Goal: Task Accomplishment & Management: Complete application form

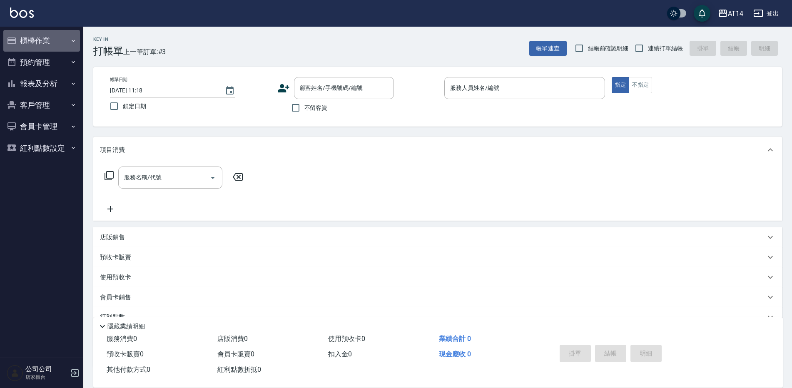
click at [27, 42] on button "櫃檯作業" at bounding box center [41, 41] width 77 height 22
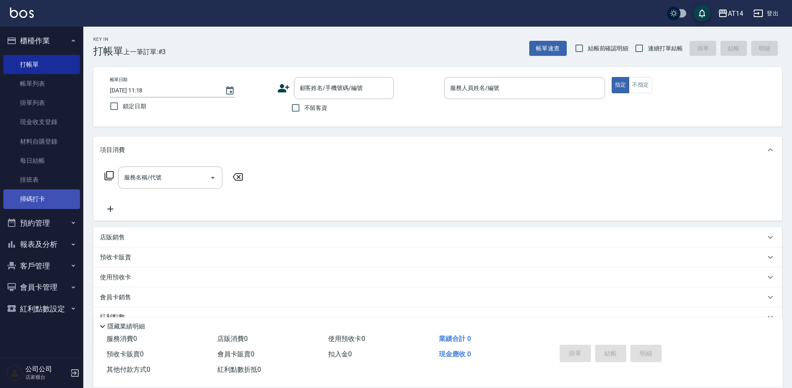
click at [45, 200] on link "掃碼打卡" at bounding box center [41, 198] width 77 height 19
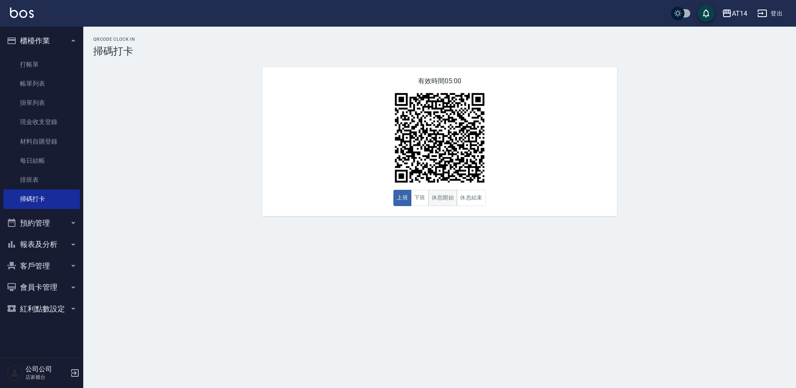
click at [441, 203] on button "休息開始" at bounding box center [442, 198] width 29 height 16
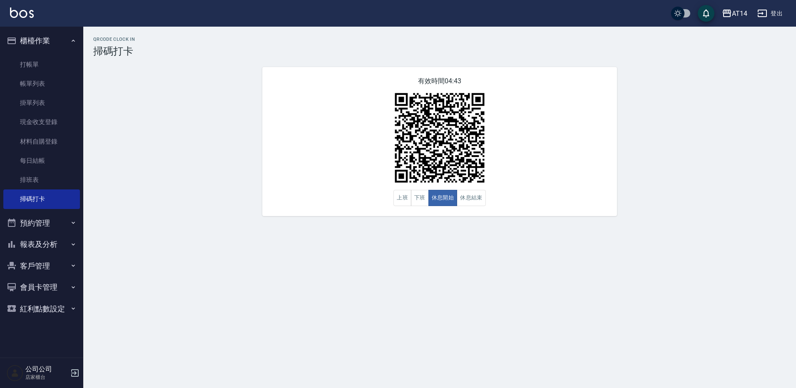
click at [654, 141] on div "QRcode Clock In 掃碼打卡 有效時間 04:43 上班 下班 休息開始 休息結束" at bounding box center [439, 126] width 713 height 179
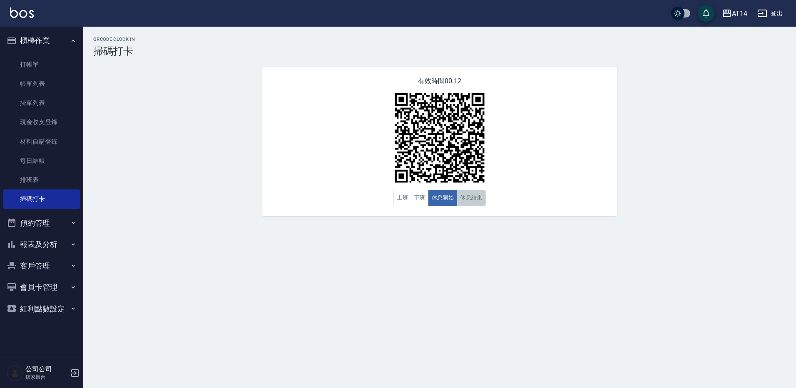
click at [468, 192] on button "休息結束" at bounding box center [471, 198] width 29 height 16
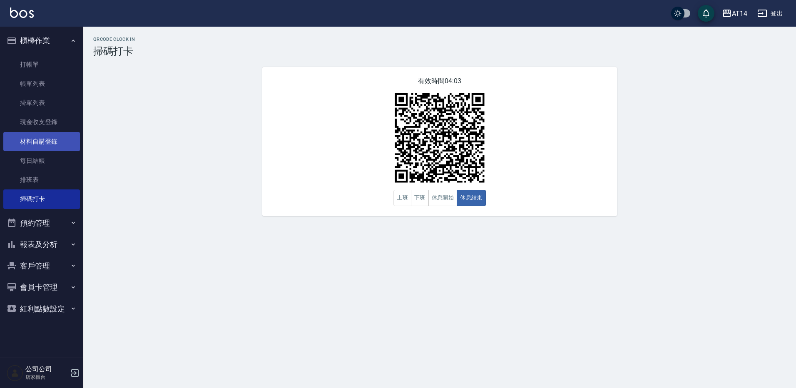
click at [37, 139] on link "材料自購登錄" at bounding box center [41, 141] width 77 height 19
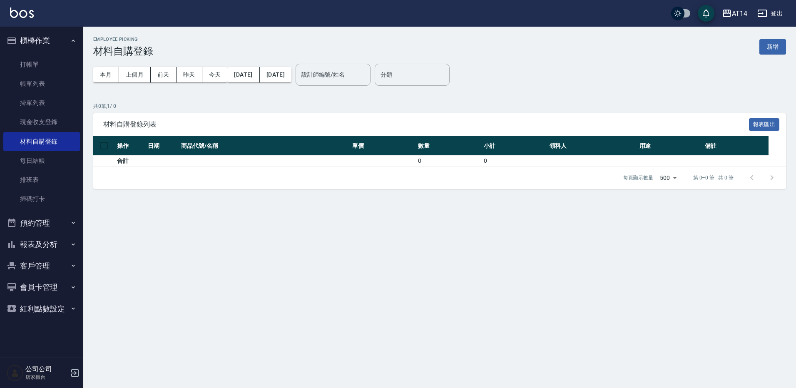
click at [765, 44] on button "新增" at bounding box center [772, 46] width 27 height 15
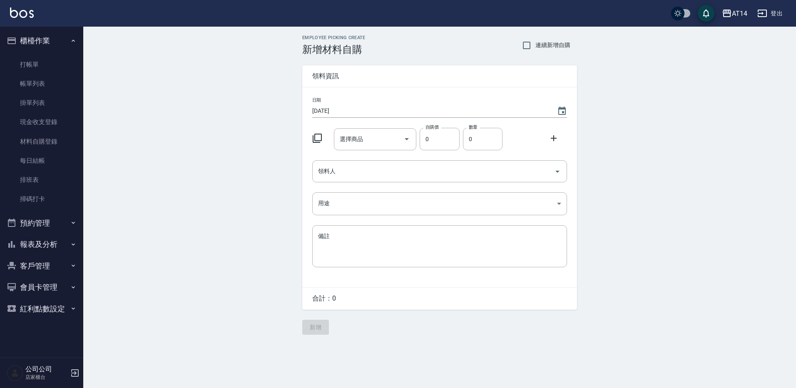
click at [317, 141] on icon at bounding box center [317, 138] width 9 height 9
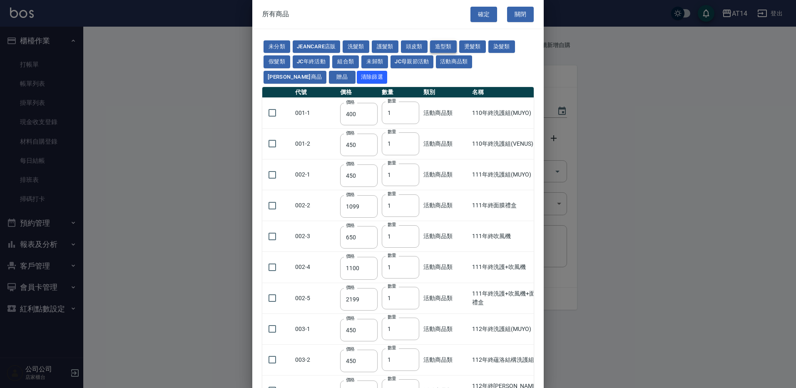
click at [440, 43] on button "造型類" at bounding box center [443, 46] width 27 height 13
type input "240"
type input "165"
type input "600"
type input "175"
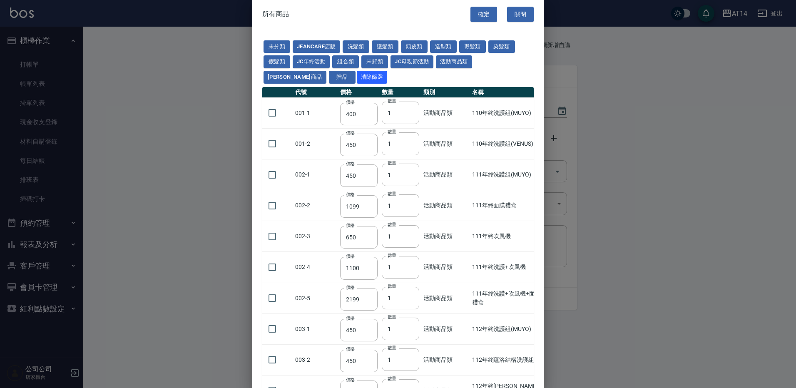
type input "98"
type input "119"
type input "300"
type input "280"
type input "214"
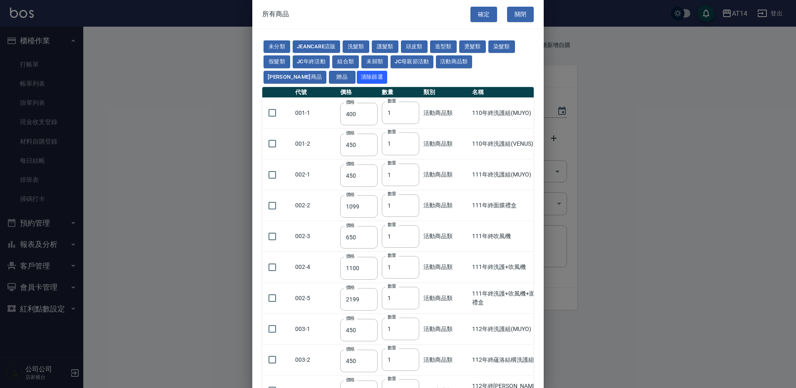
type input "300"
type input "50"
type input "200"
type input "50"
type input "232"
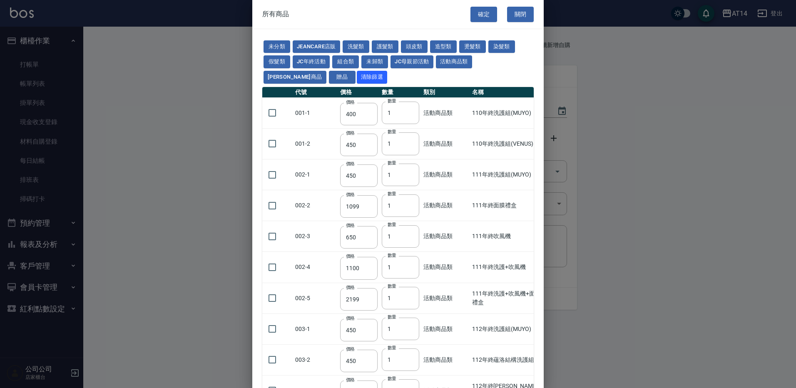
type input "154"
type input "170"
type input "185"
type input "253"
type input "380"
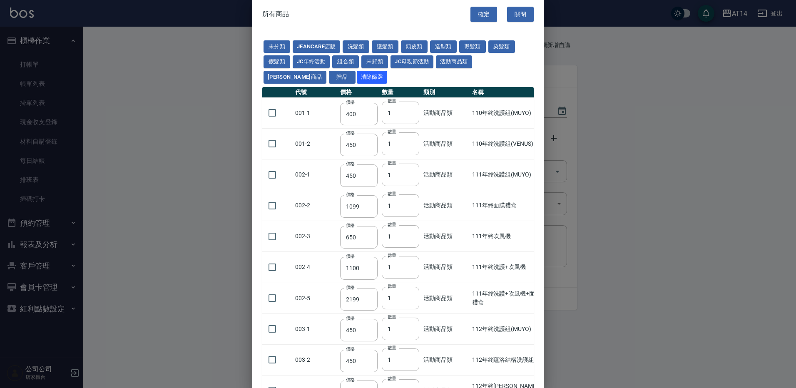
type input "680"
type input "150"
type input "290"
type input "280"
type input "320"
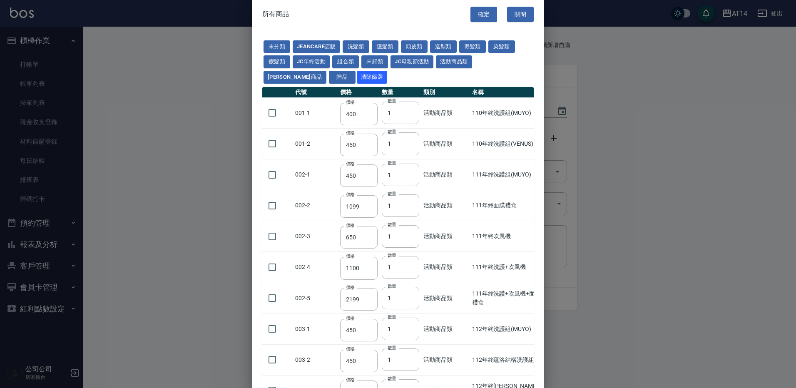
type input "289"
type input "262"
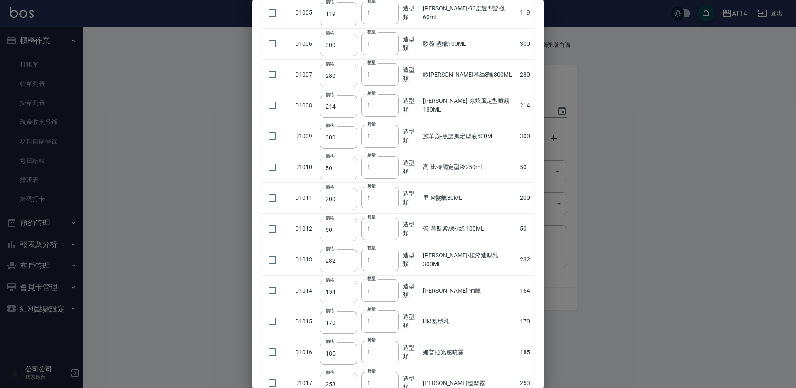
scroll to position [564, 0]
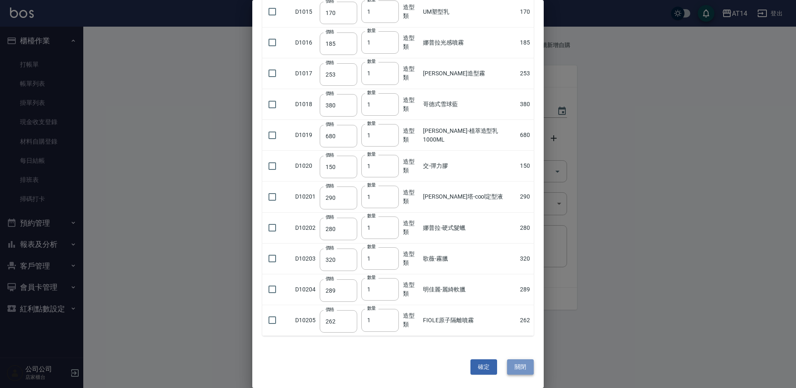
click at [517, 367] on button "關閉" at bounding box center [520, 366] width 27 height 15
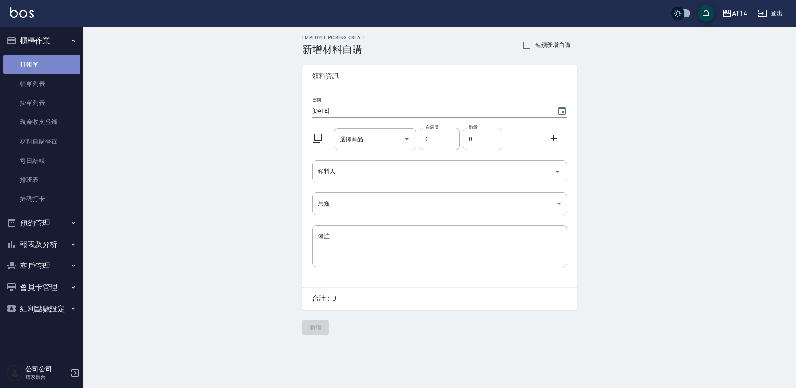
click at [49, 70] on link "打帳單" at bounding box center [41, 64] width 77 height 19
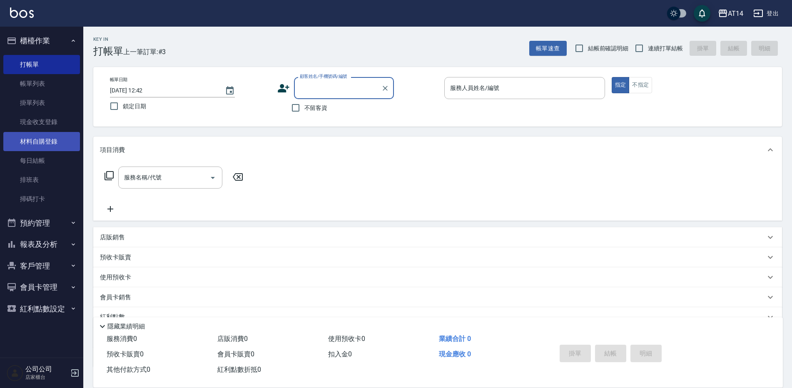
click at [47, 143] on link "材料自購登錄" at bounding box center [41, 141] width 77 height 19
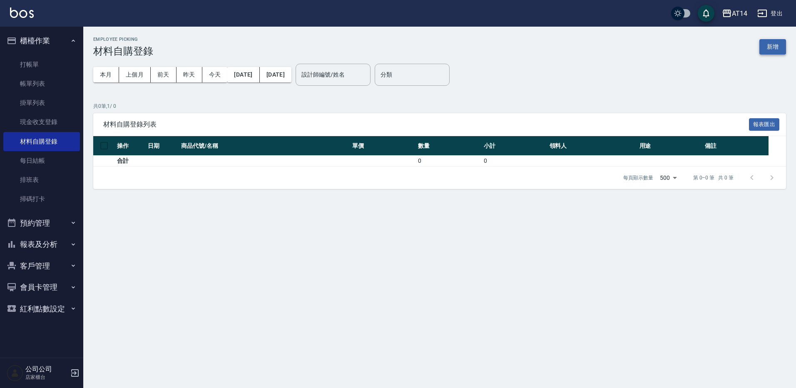
click at [771, 48] on button "新增" at bounding box center [772, 46] width 27 height 15
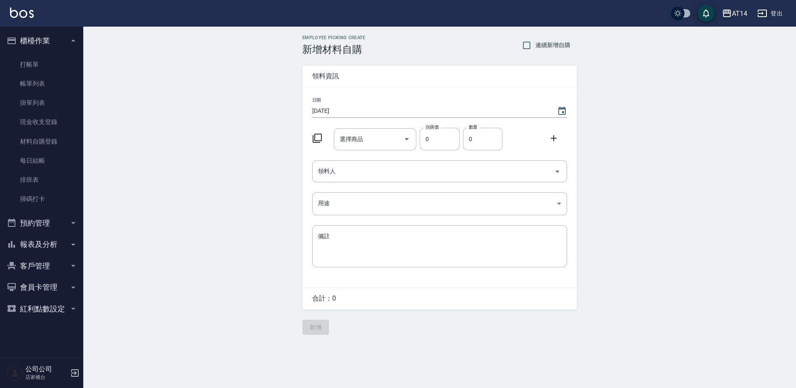
click at [313, 138] on icon at bounding box center [317, 138] width 9 height 9
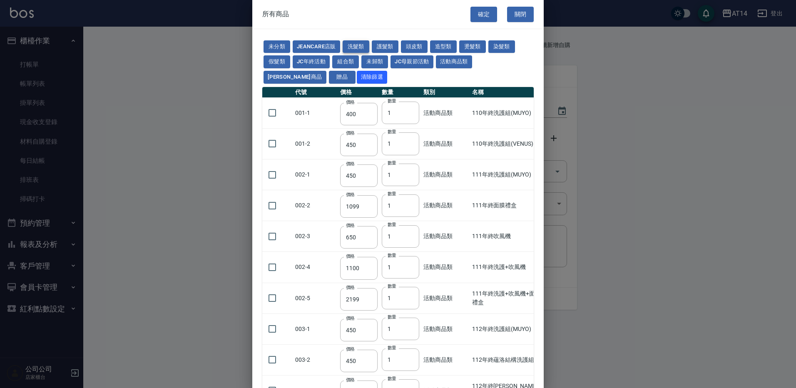
click at [360, 45] on button "洗髮類" at bounding box center [356, 46] width 27 height 13
type input "200"
type input "210"
type input "483"
type input "210"
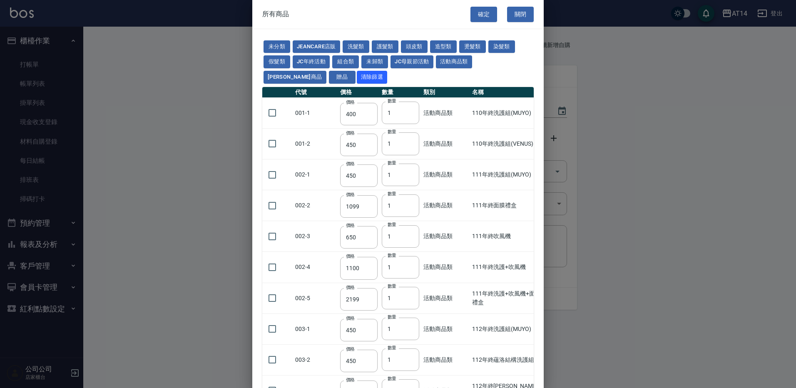
type input "483"
type input "210"
type input "483"
type input "210"
type input "483"
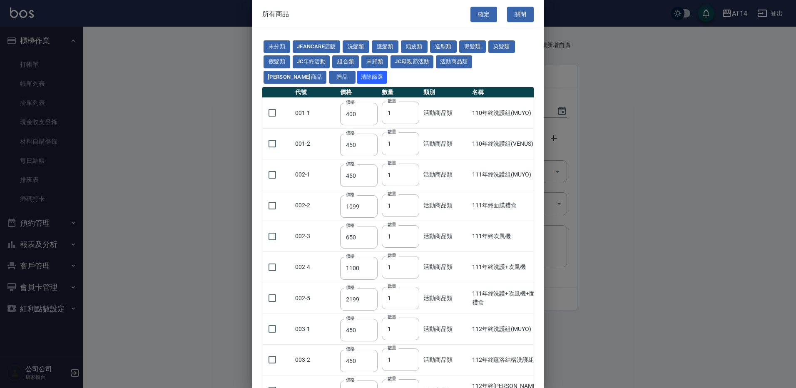
type input "210"
type input "483"
type input "196"
type input "350"
type input "273"
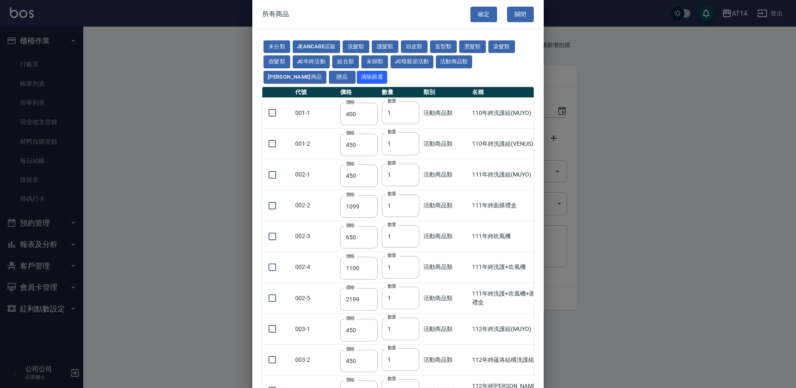
type input "293"
type input "480"
type input "360"
type input "300"
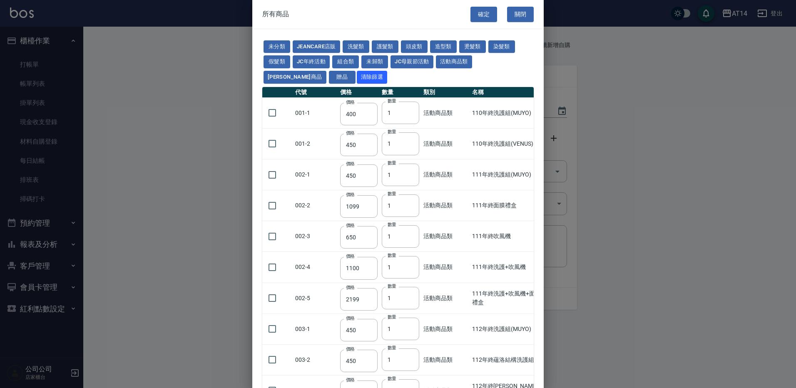
type input "240"
type input "750"
type input "1176"
type input "300"
type input "638"
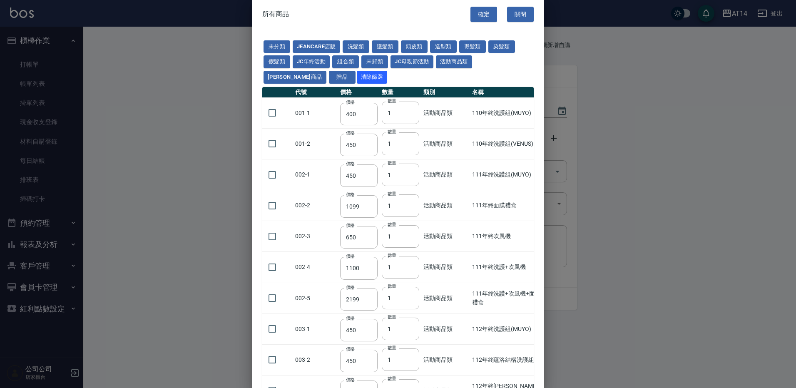
type input "460"
type input "360"
type input "750"
type input "200"
type input "1800"
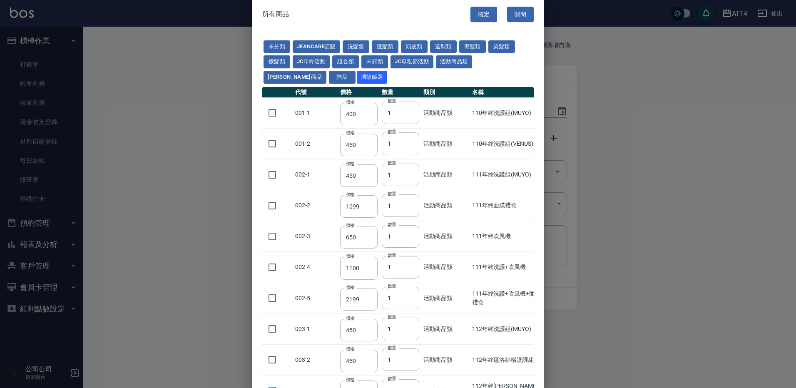
type input "300"
type input "320"
type input "440"
type input "1200"
type input "500"
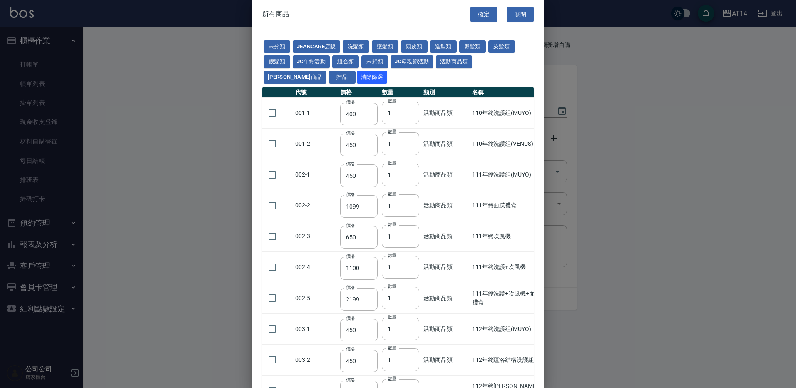
type input "550"
type input "810"
type input "840"
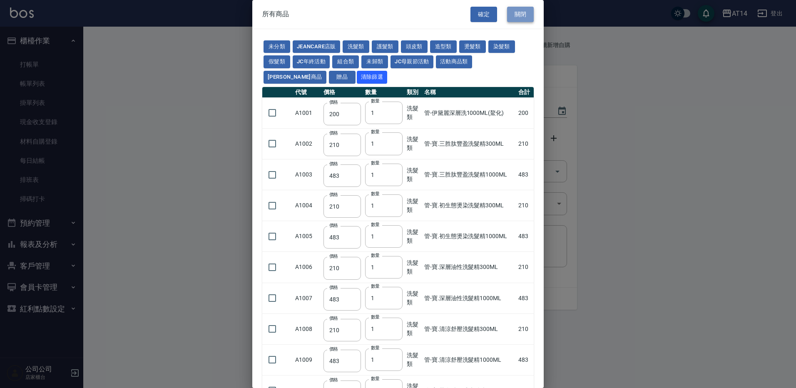
click at [507, 10] on button "關閉" at bounding box center [520, 14] width 27 height 15
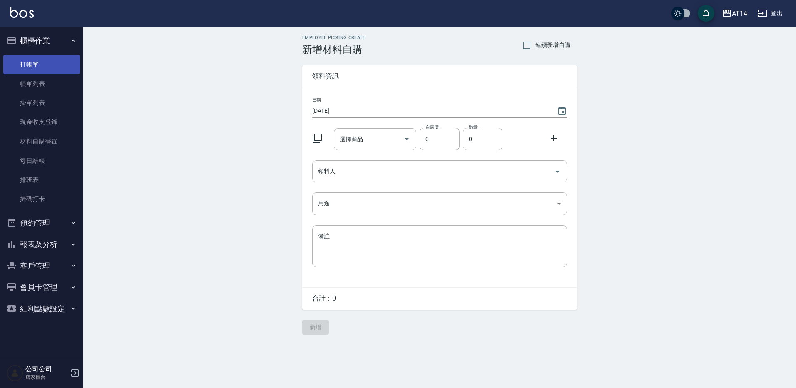
drag, startPoint x: 39, startPoint y: 63, endPoint x: 49, endPoint y: 65, distance: 9.8
click at [40, 63] on link "打帳單" at bounding box center [41, 64] width 77 height 19
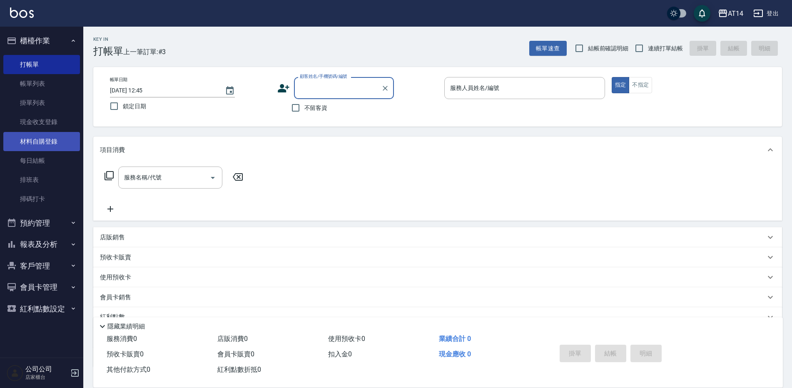
click at [57, 145] on link "材料自購登錄" at bounding box center [41, 141] width 77 height 19
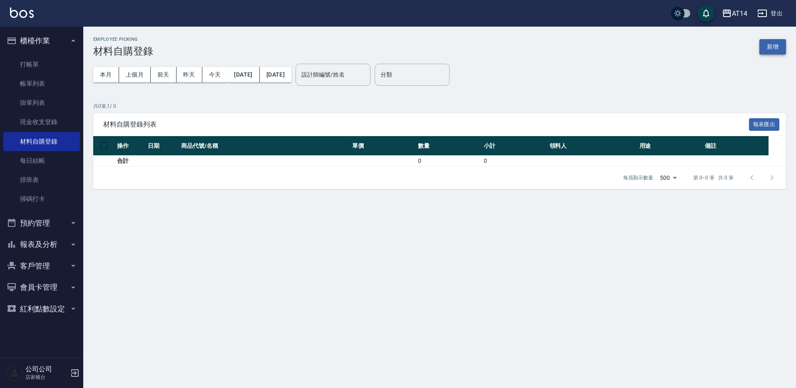
click at [769, 47] on button "新增" at bounding box center [772, 46] width 27 height 15
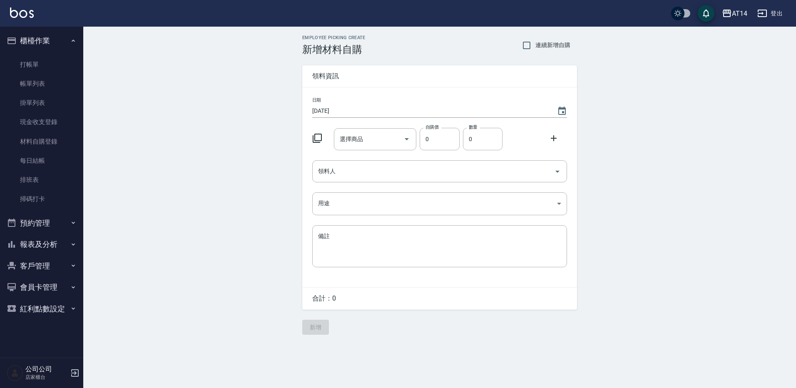
click at [316, 138] on icon at bounding box center [317, 138] width 10 height 10
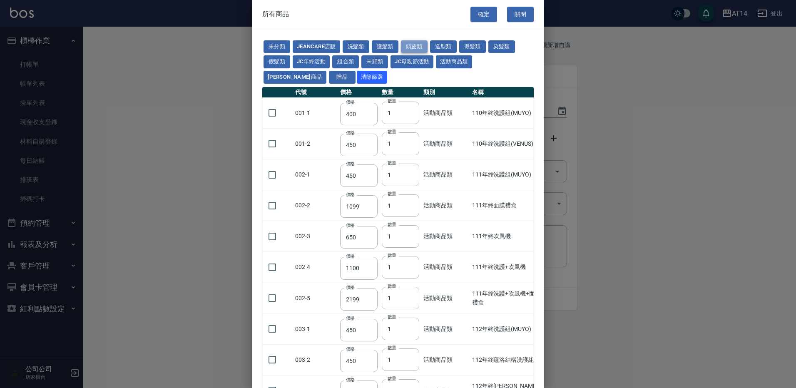
click at [412, 47] on button "頭皮類" at bounding box center [414, 46] width 27 height 13
type input "275"
type input "765"
type input "185"
type input "765"
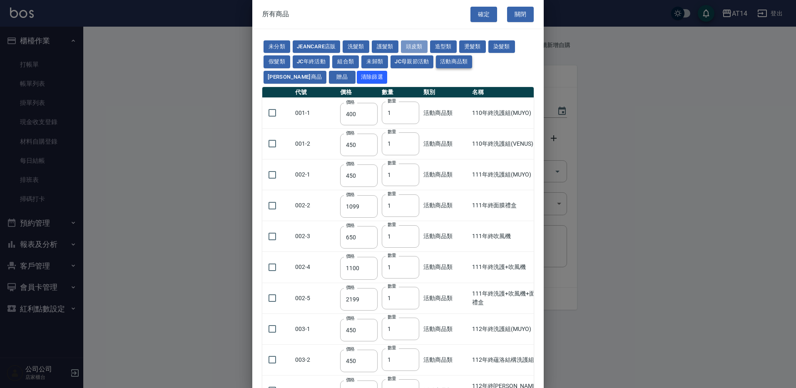
type input "650"
type input "400"
type input "624"
type input "245"
type input "1140"
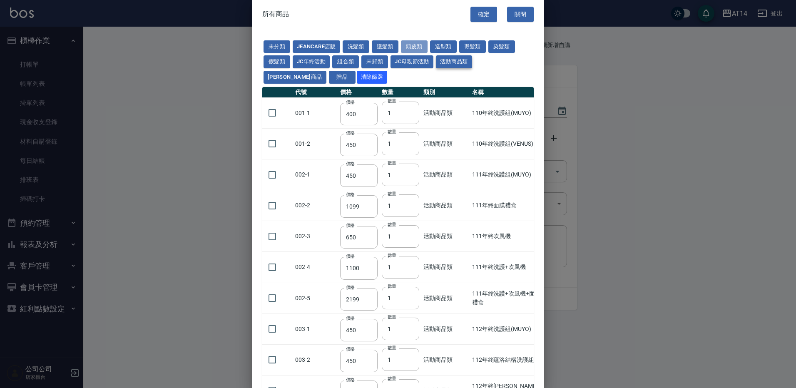
type input "162"
type input "280"
type input "300"
type input "230"
type input "440"
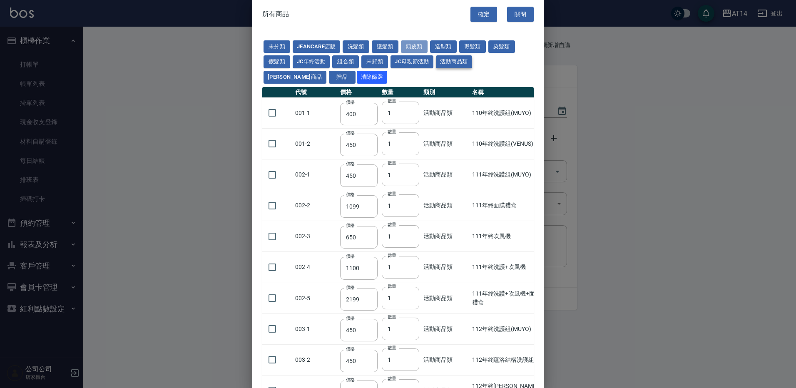
type input "300"
type input "600"
type input "315"
type input "1099"
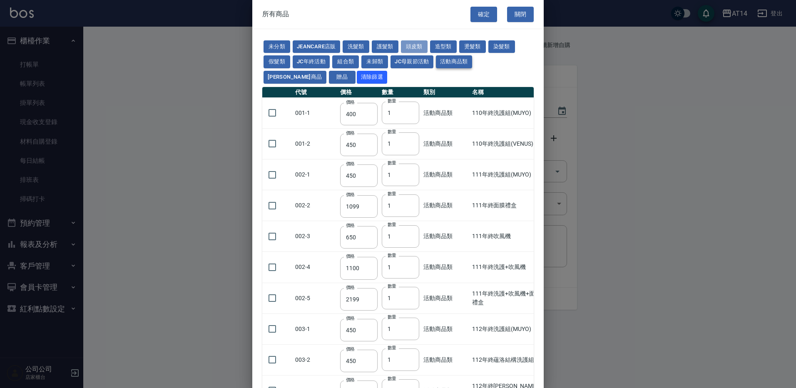
type input "1100"
type input "100"
type input "450"
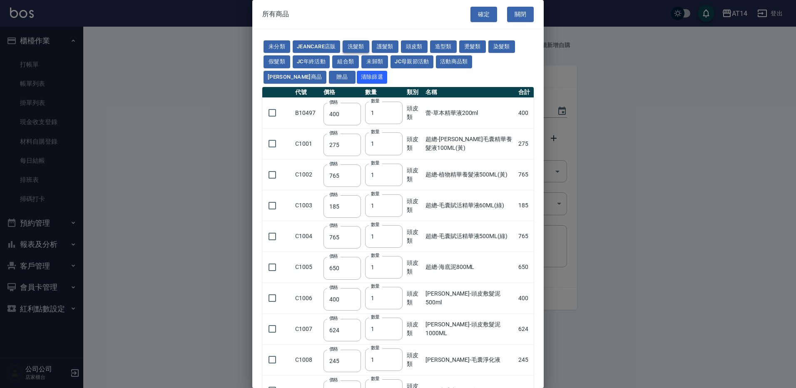
click at [355, 45] on button "洗髮類" at bounding box center [356, 46] width 27 height 13
type input "200"
type input "210"
type input "483"
type input "210"
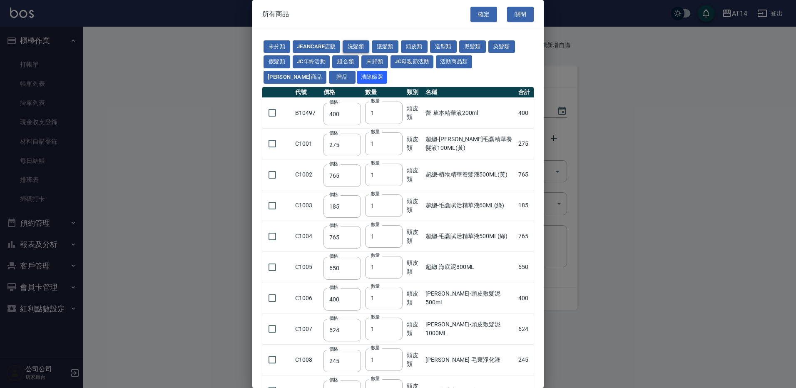
type input "483"
type input "210"
type input "483"
type input "210"
type input "483"
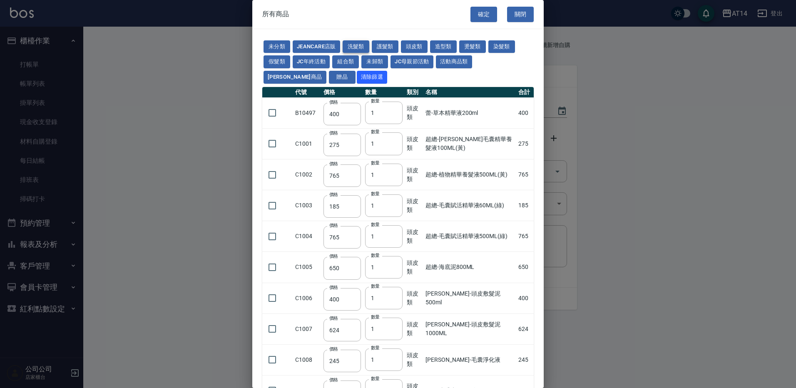
type input "210"
type input "483"
type input "196"
type input "350"
type input "273"
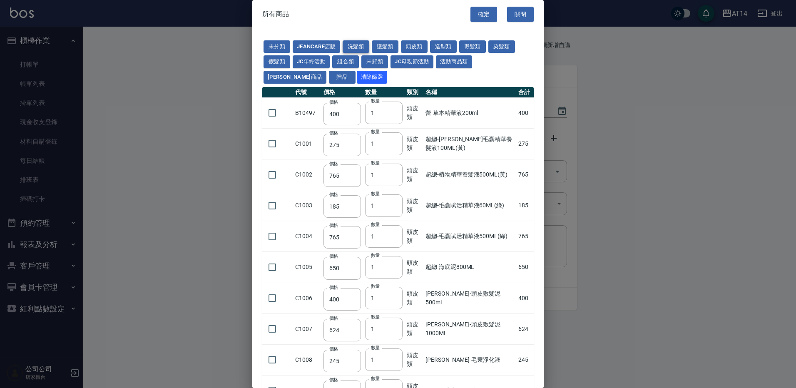
type input "293"
type input "480"
type input "360"
type input "300"
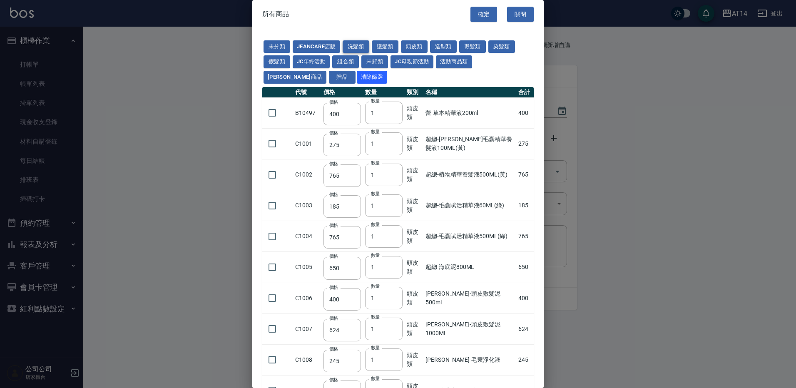
type input "240"
type input "750"
type input "1176"
type input "300"
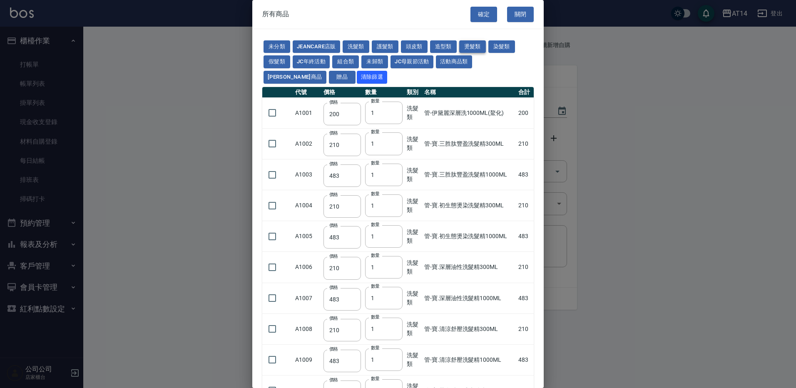
click at [466, 49] on button "燙髮類" at bounding box center [472, 46] width 27 height 13
type input "130"
type input "250"
type input "350"
type input "230"
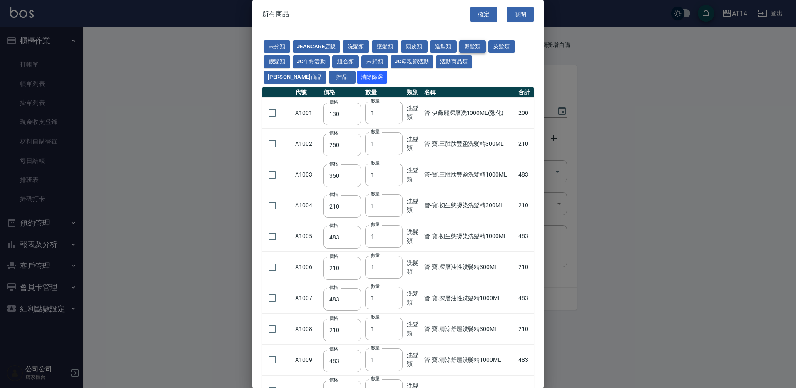
type input "80"
type input "600"
type input "360"
type input "180"
type input "100"
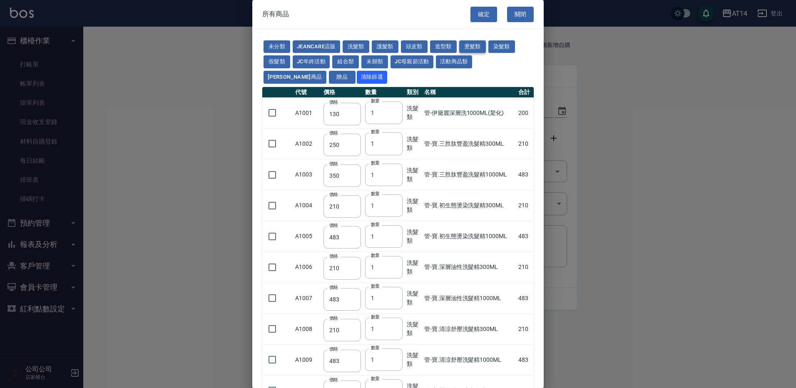
type input "150"
type input "200"
type input "450"
type input "420"
type input "480"
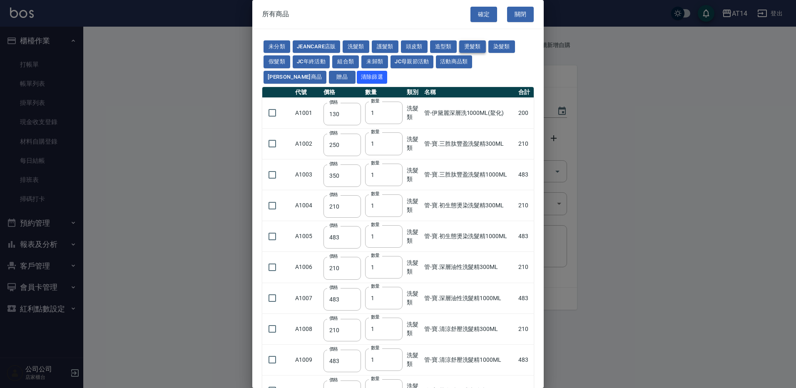
type input "260"
type input "35"
type input "350"
type input "523"
type input "400"
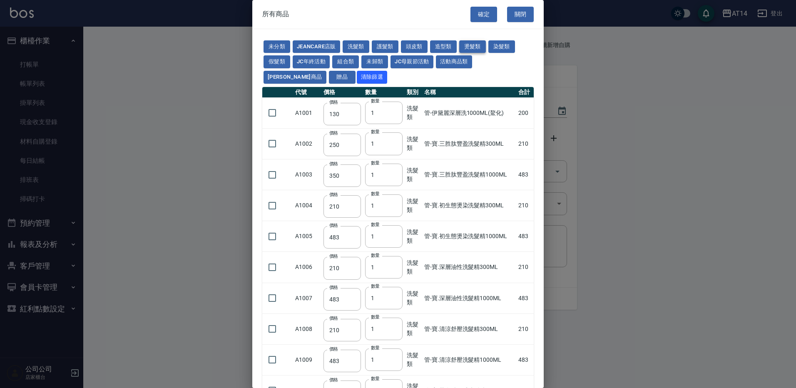
type input "400"
type input "700"
type input "350"
type input "250"
type input "619"
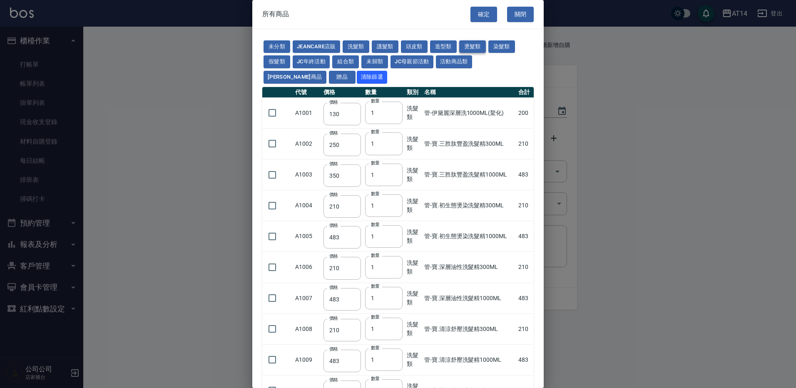
type input "285"
type input "200"
type input "175"
type input "600"
type input "1000"
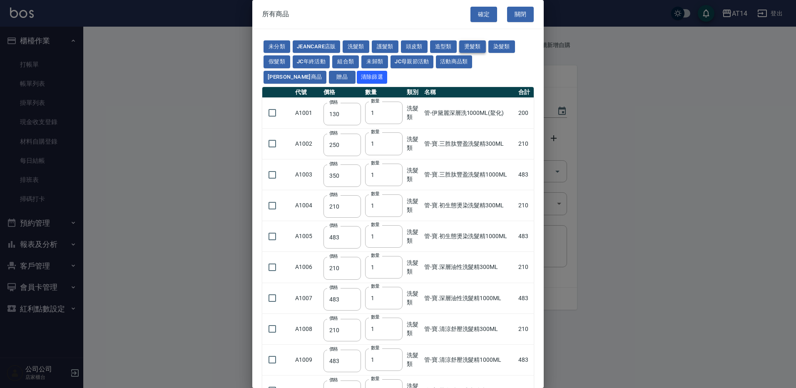
type input "125"
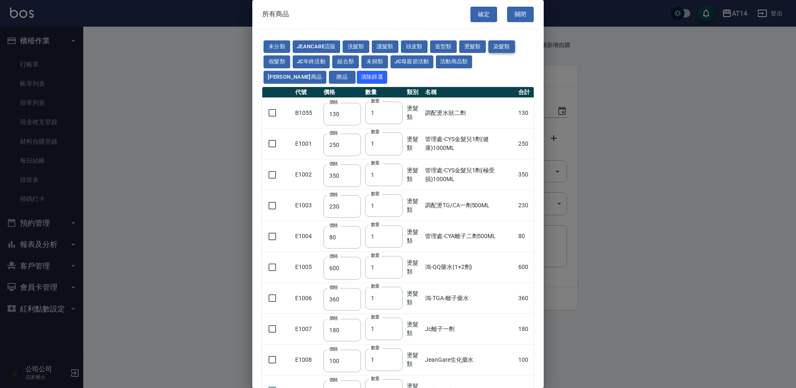
click at [500, 46] on button "染髮類" at bounding box center [501, 46] width 27 height 13
type input "240"
type input "160"
type input "90"
type input "120"
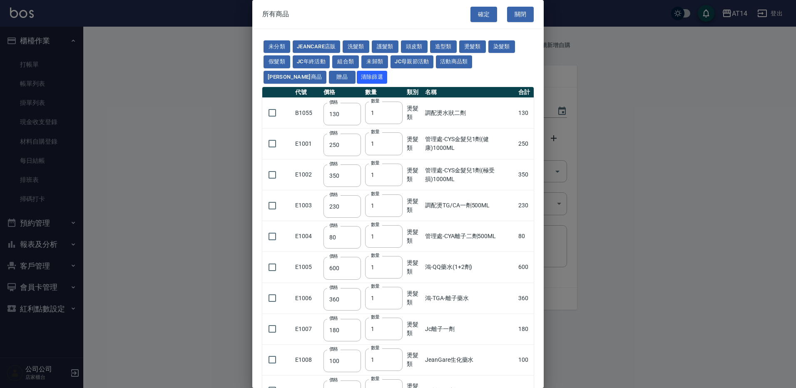
type input "160"
type input "90"
type input "120"
type input "140"
type input "400"
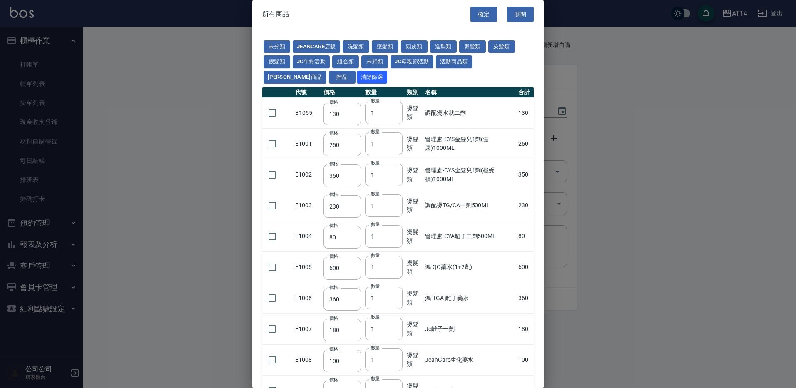
type input "450"
type input "1000"
type input "255"
type input "240"
type input "182"
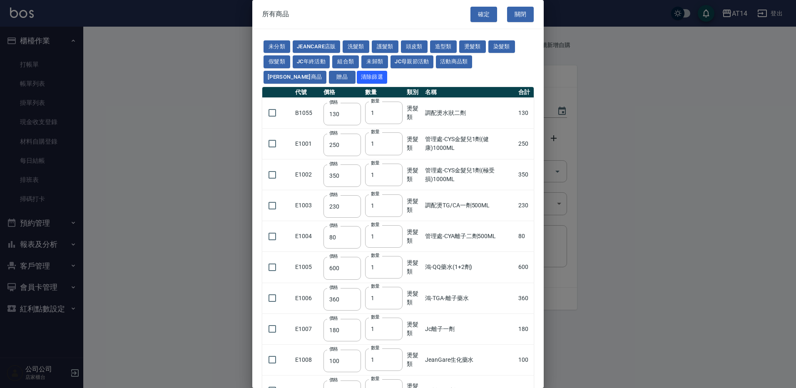
type input "400"
type input "115"
type input "95"
type input "135"
type input "85"
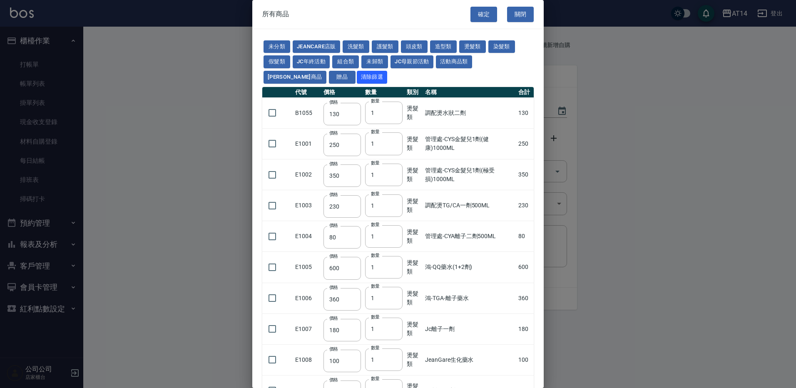
type input "385"
type input "115"
type input "279"
type input "304"
type input "188"
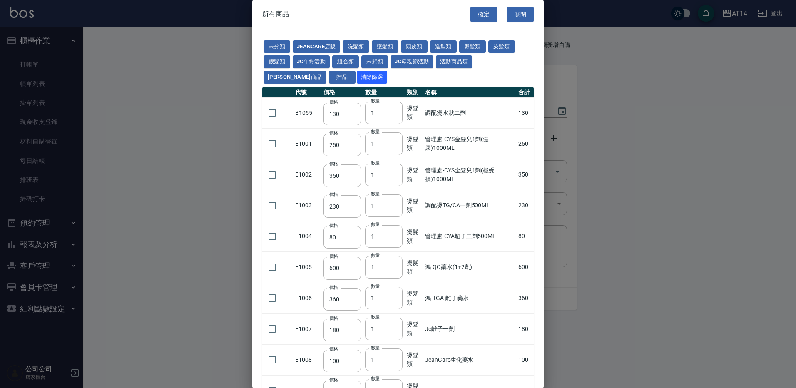
type input "90"
type input "110"
type input "150"
type input "162"
type input "250"
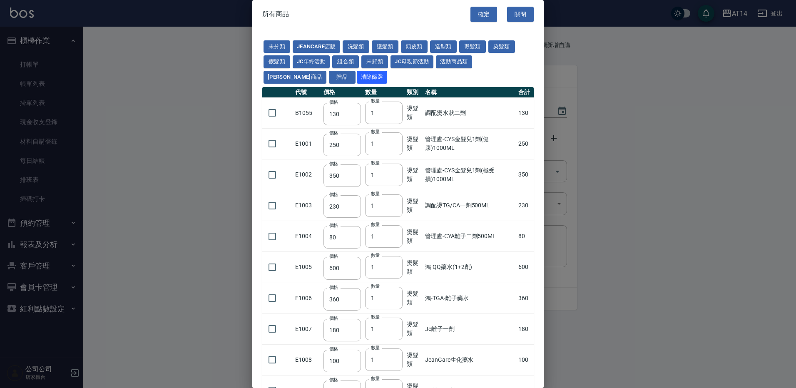
type input "840"
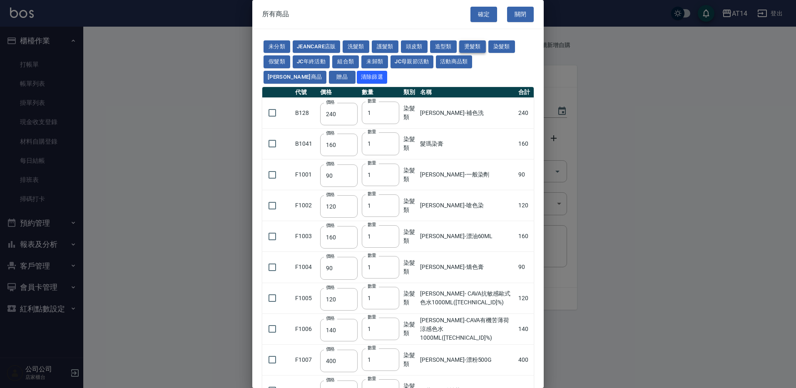
click at [465, 44] on button "燙髮類" at bounding box center [472, 46] width 27 height 13
type input "130"
type input "250"
type input "350"
type input "230"
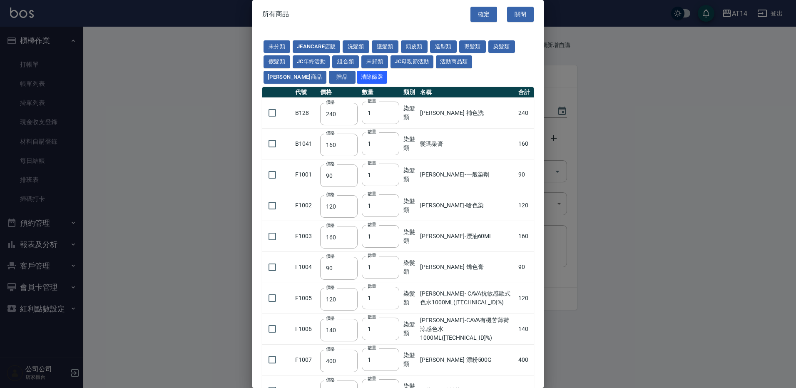
type input "80"
type input "600"
type input "360"
type input "180"
type input "100"
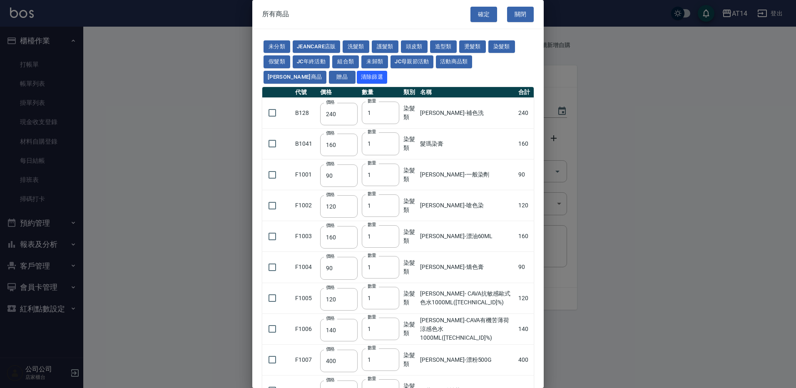
type input "150"
type input "200"
type input "450"
type input "420"
type input "480"
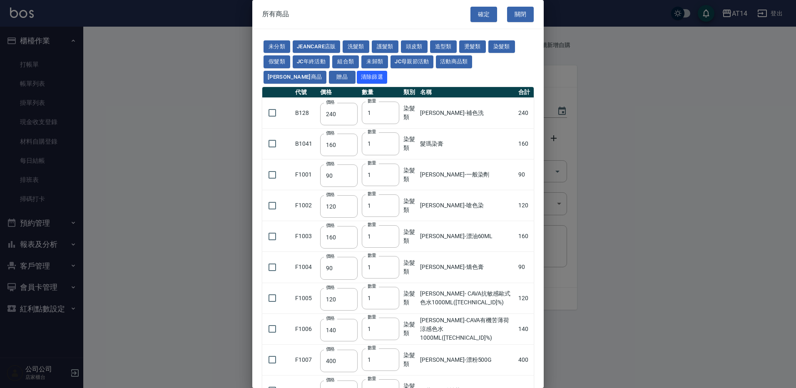
type input "260"
type input "35"
type input "350"
type input "523"
type input "400"
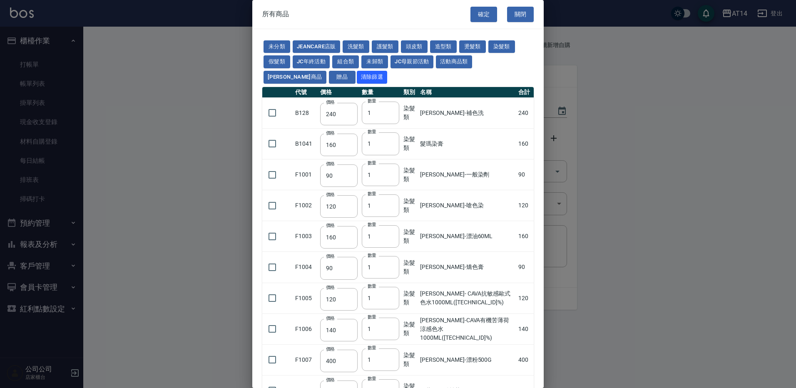
type input "400"
type input "700"
type input "350"
type input "250"
type input "619"
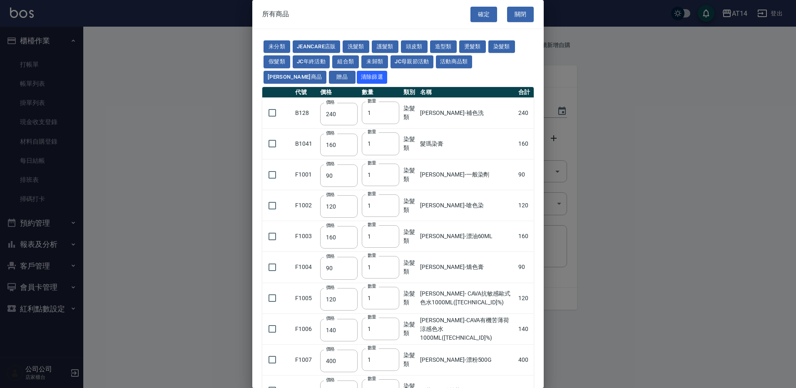
type input "285"
type input "200"
type input "175"
type input "600"
type input "1000"
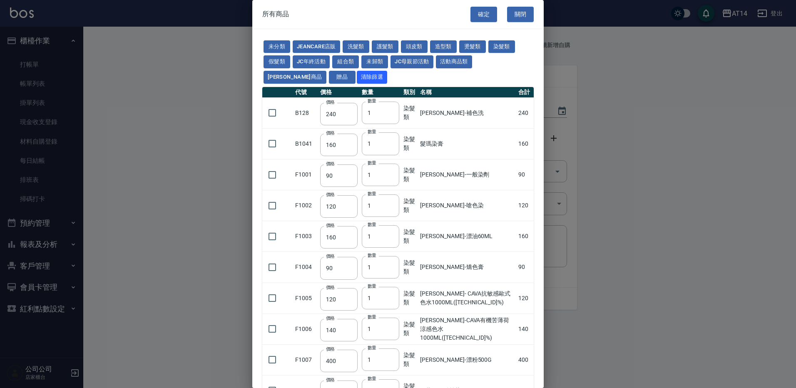
type input "125"
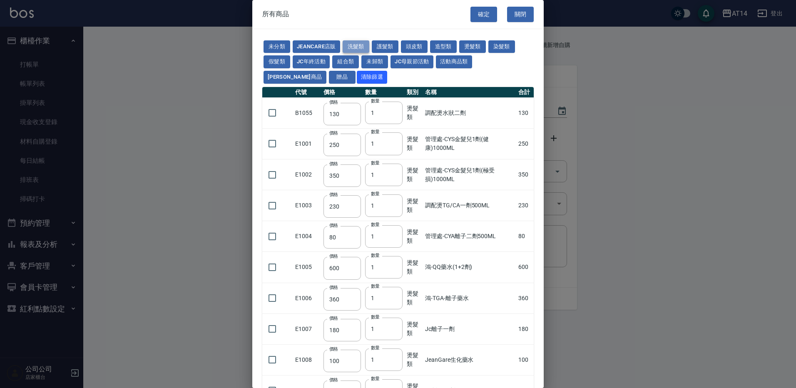
click at [356, 42] on button "洗髮類" at bounding box center [356, 46] width 27 height 13
type input "200"
type input "210"
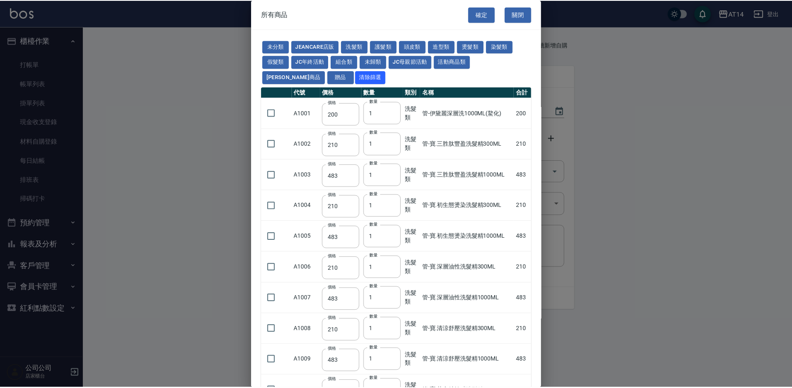
scroll to position [903, 0]
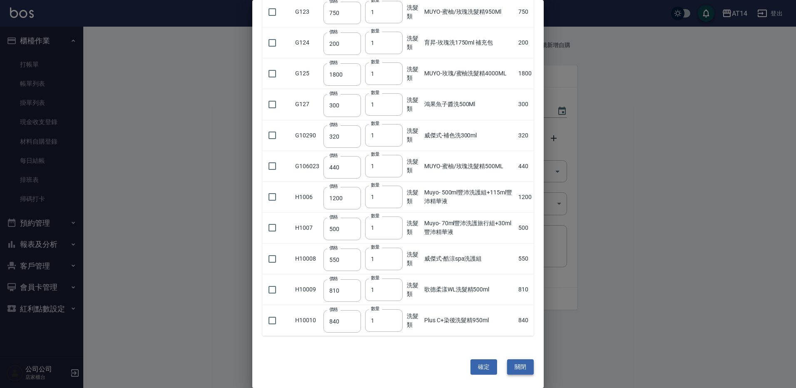
click at [527, 363] on button "關閉" at bounding box center [520, 366] width 27 height 15
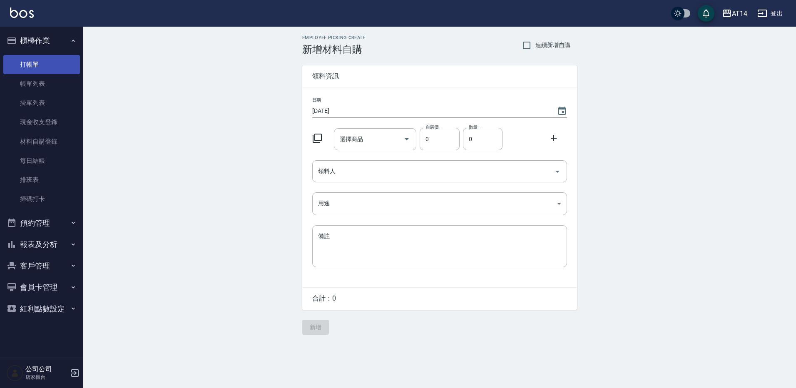
click at [44, 65] on link "打帳單" at bounding box center [41, 64] width 77 height 19
